Goal: Transaction & Acquisition: Purchase product/service

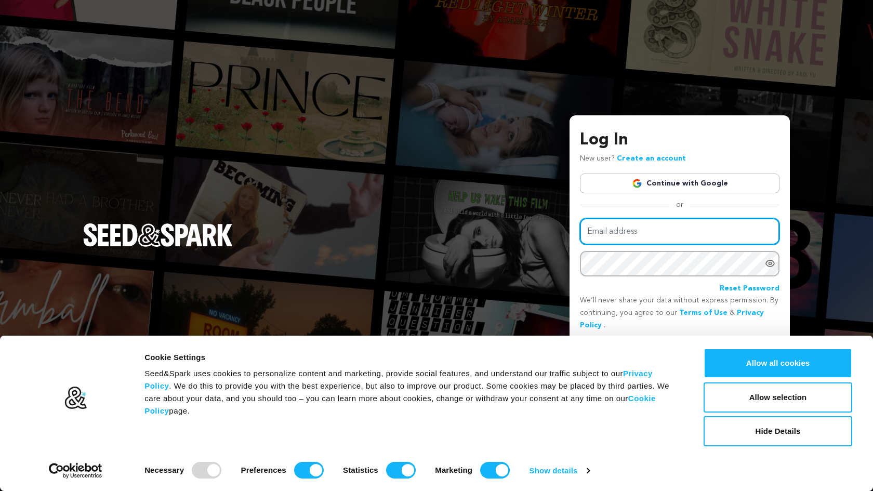
type input "silentkprod@gmail.com"
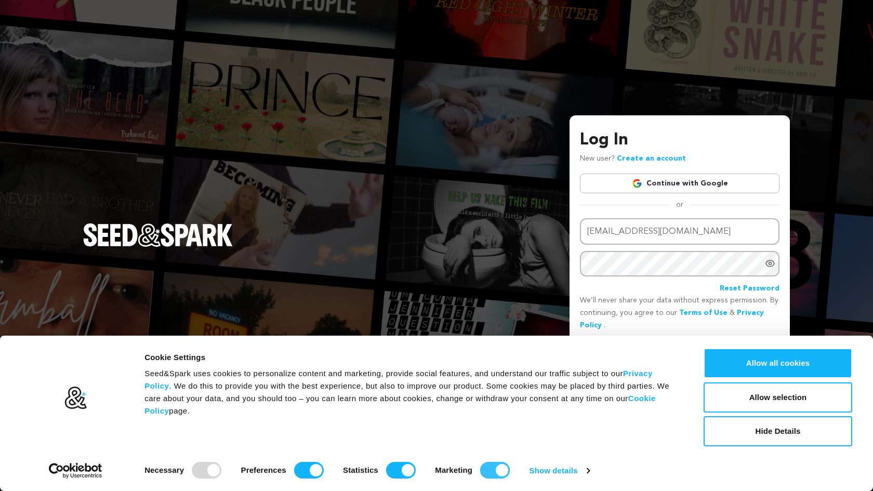
click at [495, 472] on input "Marketing" at bounding box center [495, 470] width 30 height 17
checkbox input "false"
click at [404, 469] on input "Statistics" at bounding box center [401, 470] width 30 height 17
checkbox input "false"
click at [311, 476] on input "Preferences" at bounding box center [309, 470] width 30 height 17
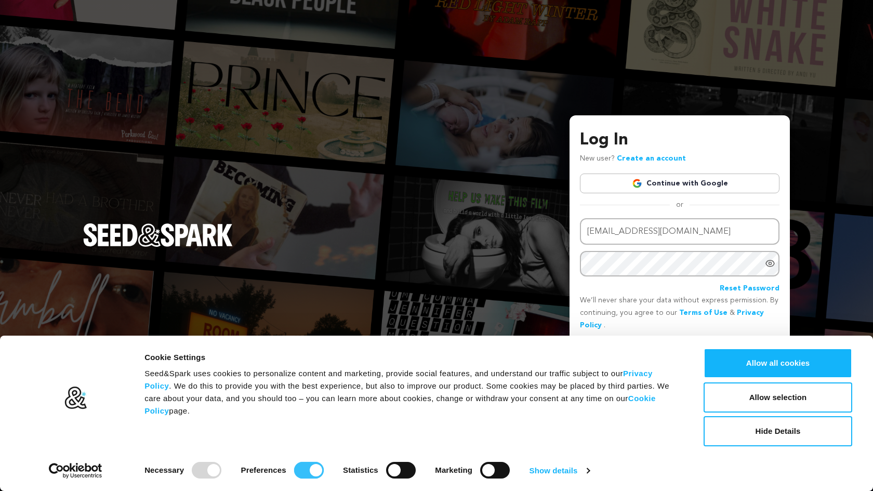
checkbox input "false"
click at [759, 398] on button "Allow selection" at bounding box center [777, 397] width 149 height 30
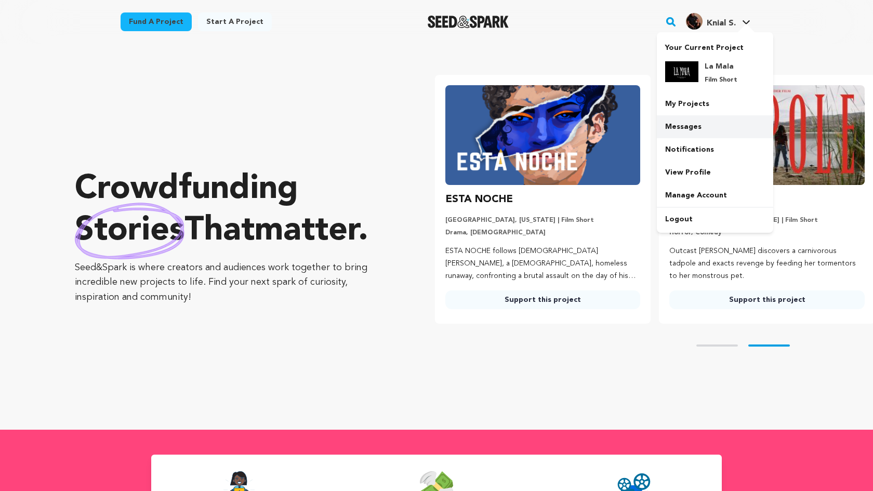
scroll to position [0, 233]
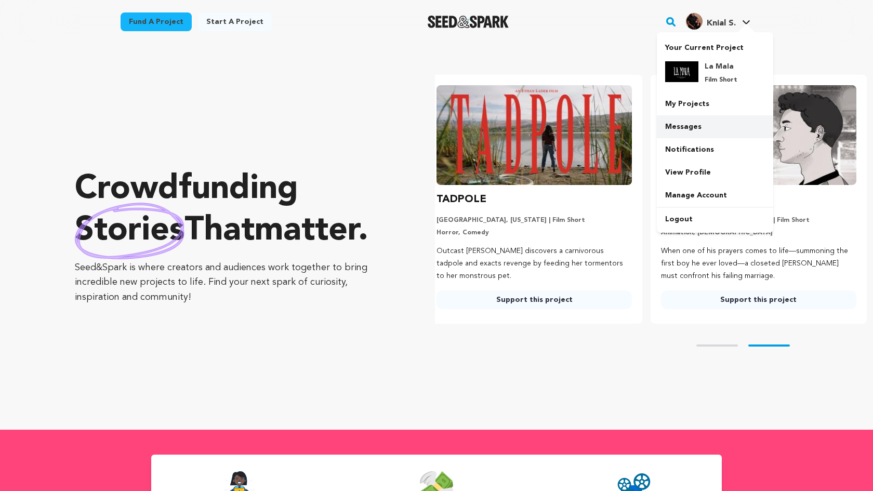
click at [695, 136] on link "Messages" at bounding box center [715, 126] width 116 height 23
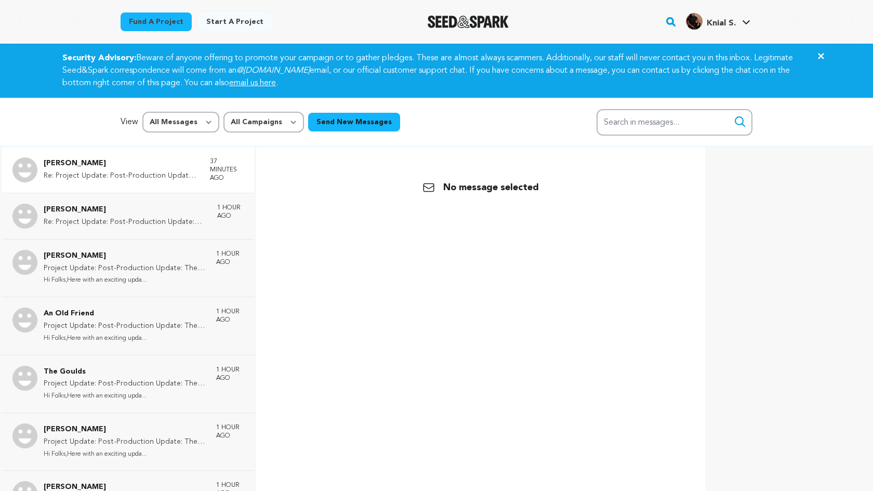
click at [141, 170] on p "Re: Project Update: Post-Production Update: The Finish Line Is in Sight!" at bounding box center [122, 176] width 156 height 12
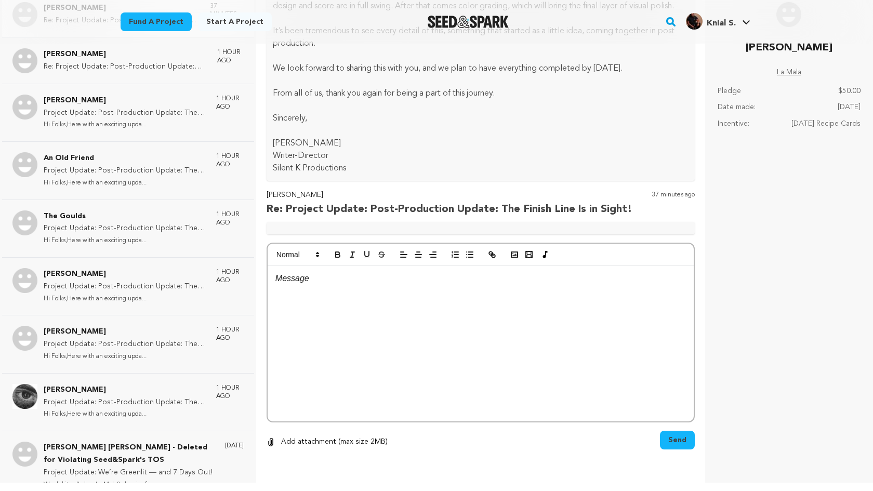
scroll to position [698, 0]
click at [350, 227] on div at bounding box center [480, 228] width 428 height 12
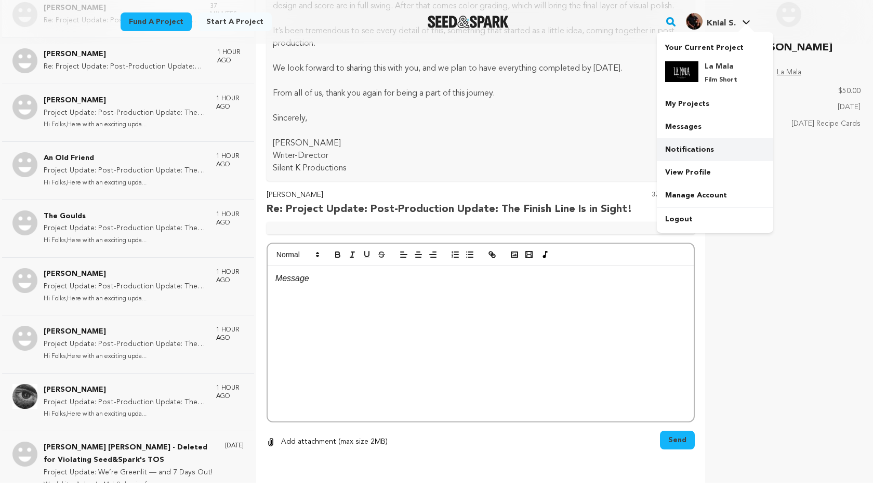
click at [693, 154] on link "Notifications" at bounding box center [715, 149] width 116 height 23
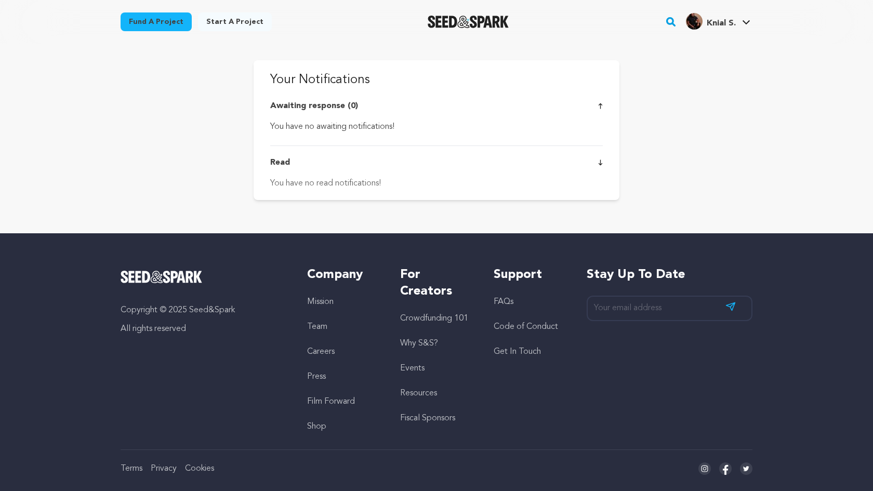
click at [378, 185] on div "You have no read notifications!" at bounding box center [436, 183] width 332 height 12
click at [494, 12] on div at bounding box center [468, 21] width 144 height 27
click at [491, 17] on img "Seed&Spark Homepage" at bounding box center [468, 22] width 82 height 12
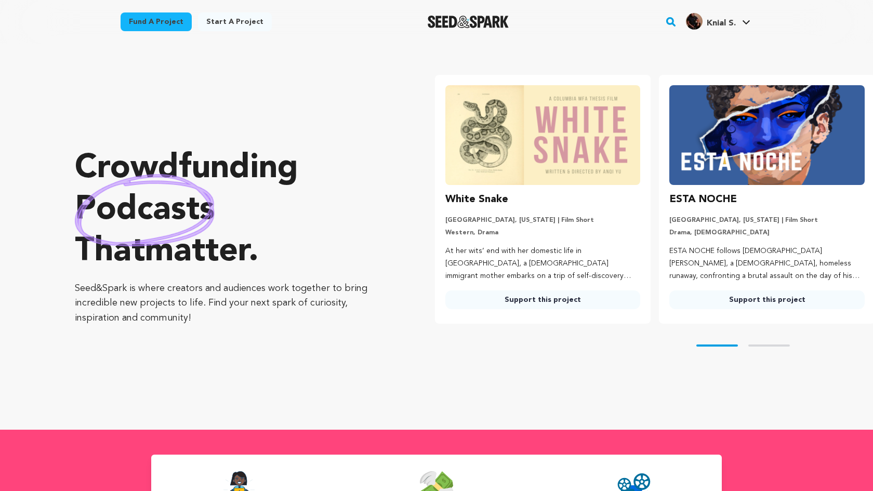
click at [745, 133] on img at bounding box center [766, 135] width 195 height 100
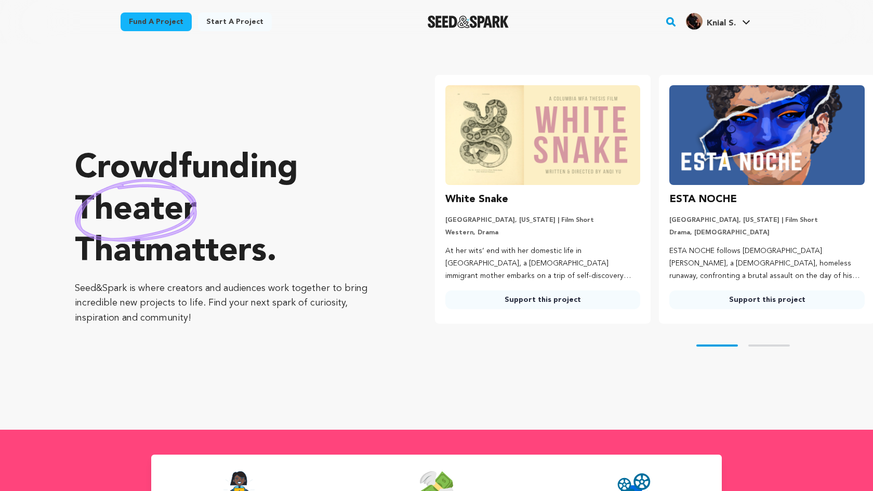
click at [691, 195] on h3 "ESTA NOCHE" at bounding box center [703, 199] width 68 height 17
click at [695, 163] on img at bounding box center [766, 135] width 195 height 100
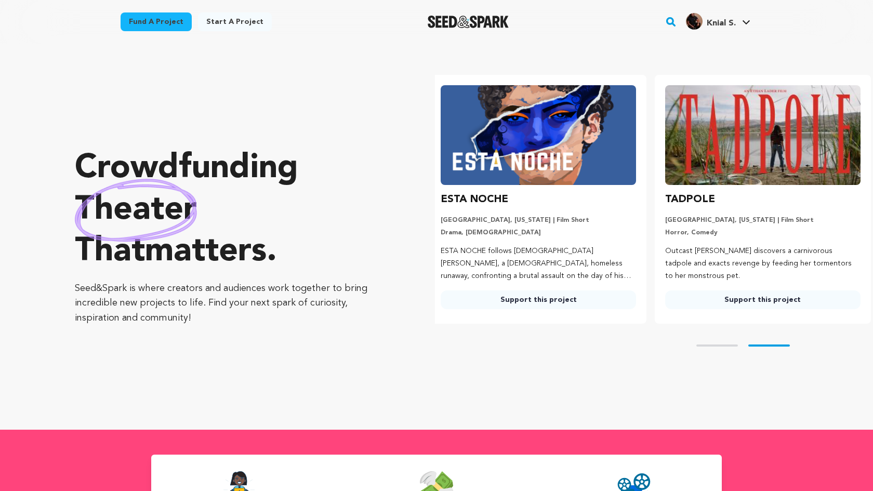
scroll to position [0, 233]
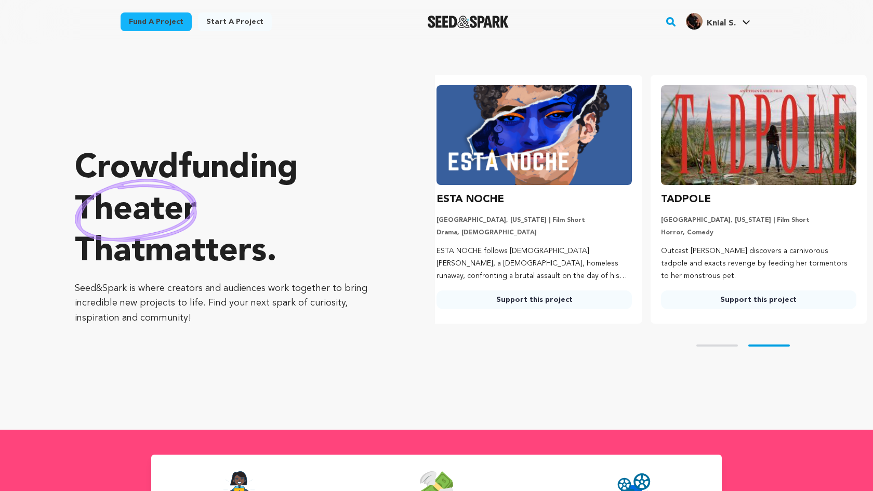
click at [598, 299] on link "Support this project" at bounding box center [533, 299] width 195 height 19
